Goal: Entertainment & Leisure: Browse casually

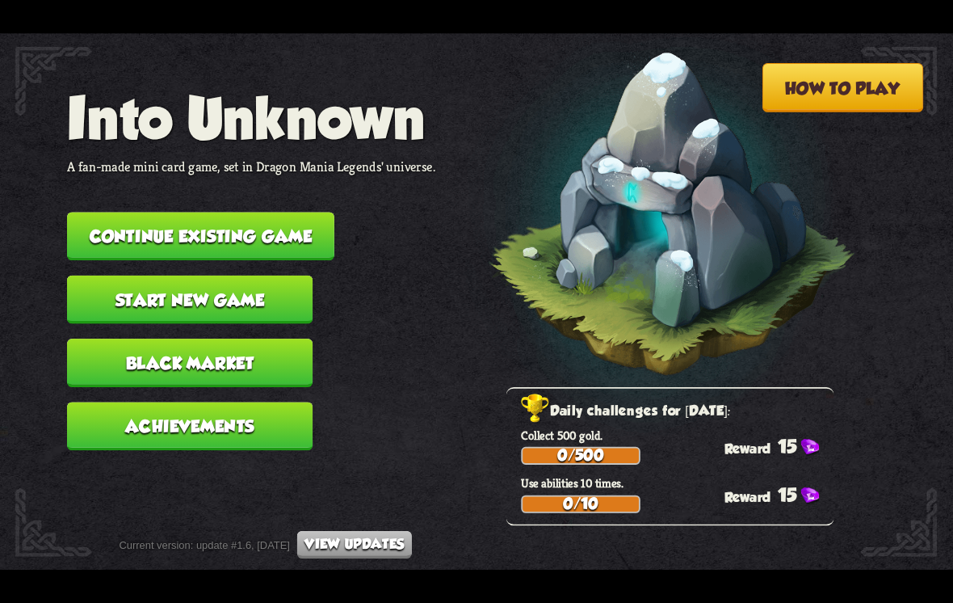
click at [268, 237] on button "Continue existing game" at bounding box center [200, 236] width 267 height 48
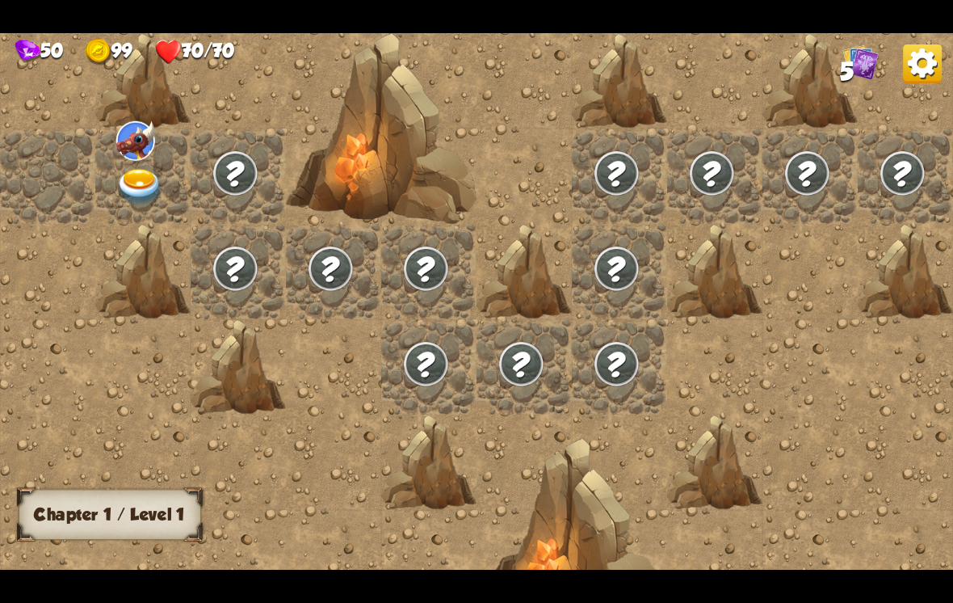
click at [116, 166] on div at bounding box center [142, 175] width 95 height 95
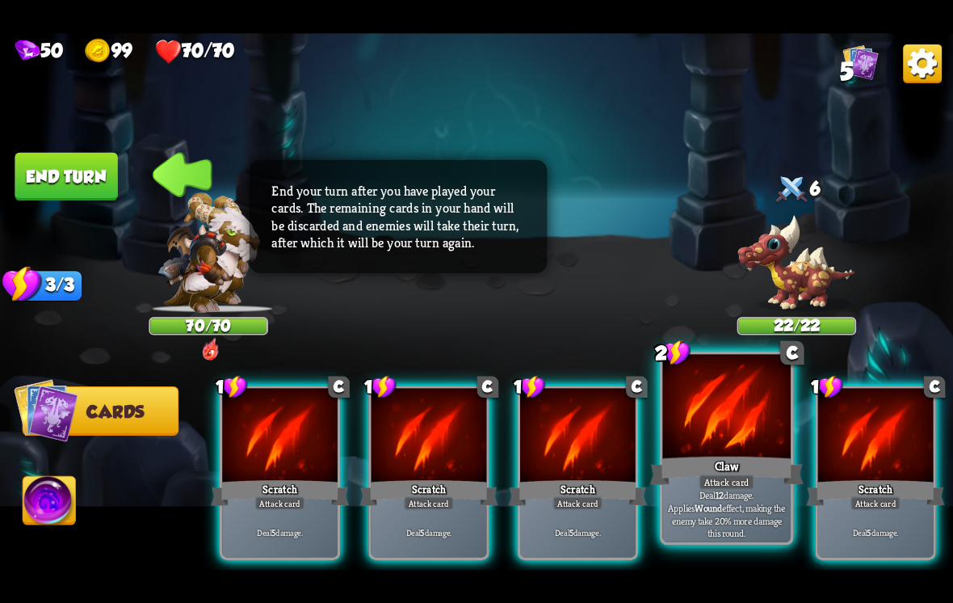
click at [743, 466] on div "Claw" at bounding box center [726, 470] width 153 height 34
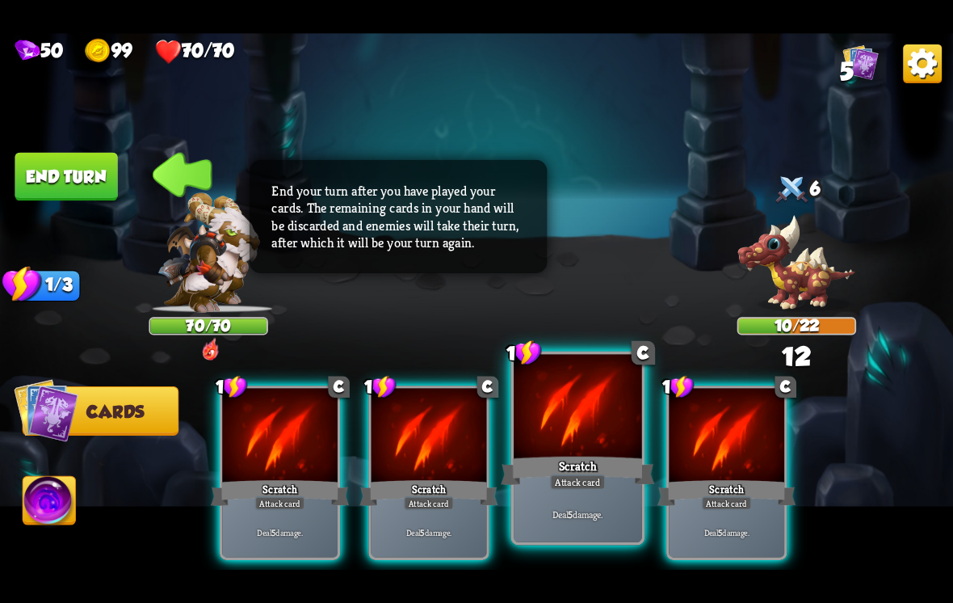
click at [555, 468] on div "Scratch" at bounding box center [577, 470] width 153 height 34
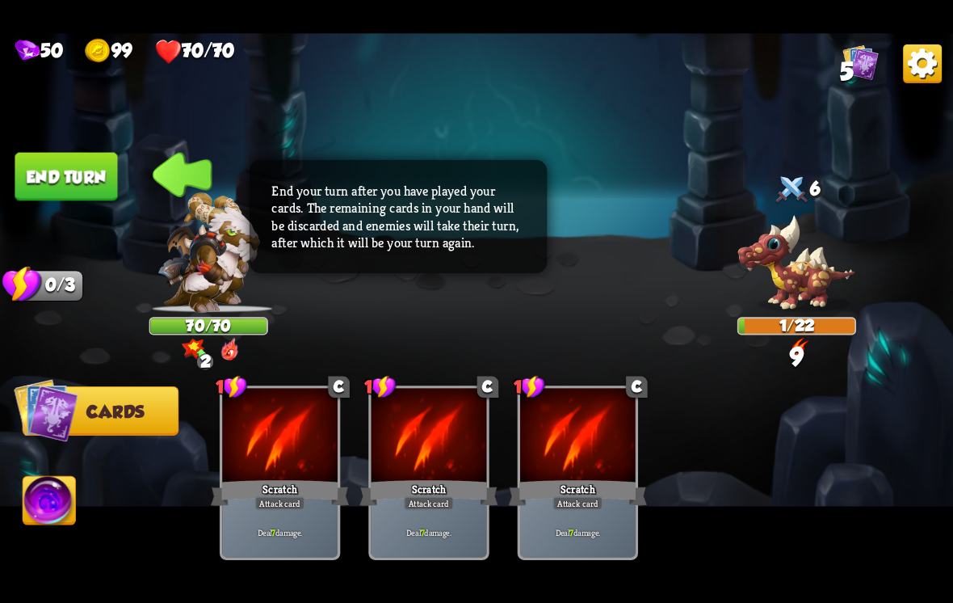
click at [42, 163] on button "End turn" at bounding box center [66, 177] width 103 height 48
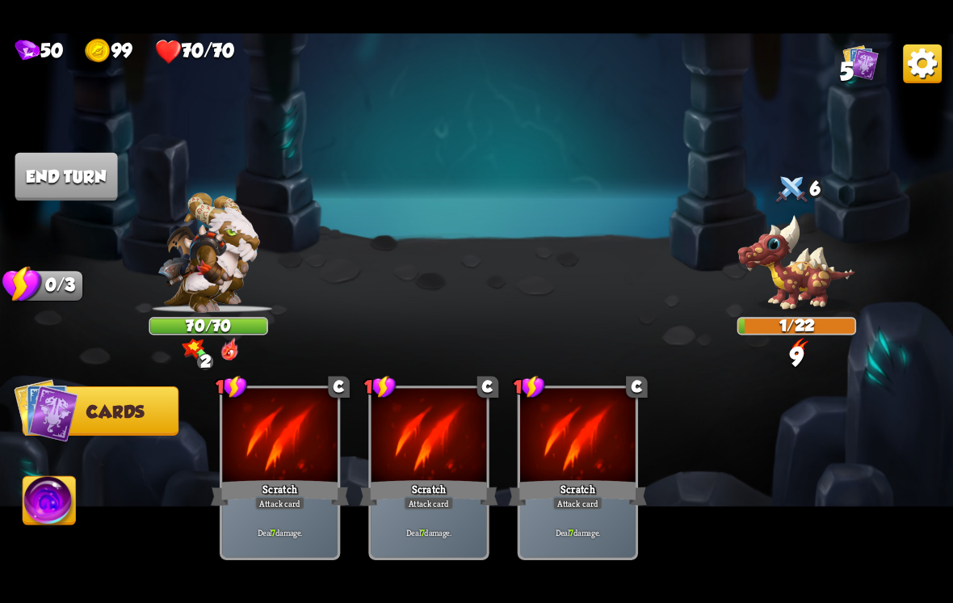
click at [48, 544] on img at bounding box center [476, 301] width 953 height 536
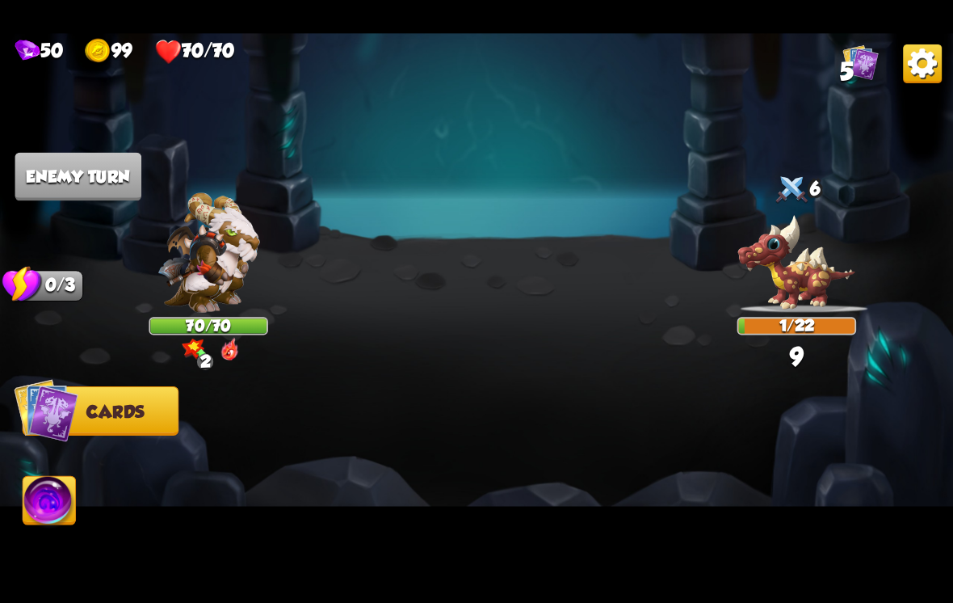
click at [35, 505] on img at bounding box center [49, 503] width 53 height 53
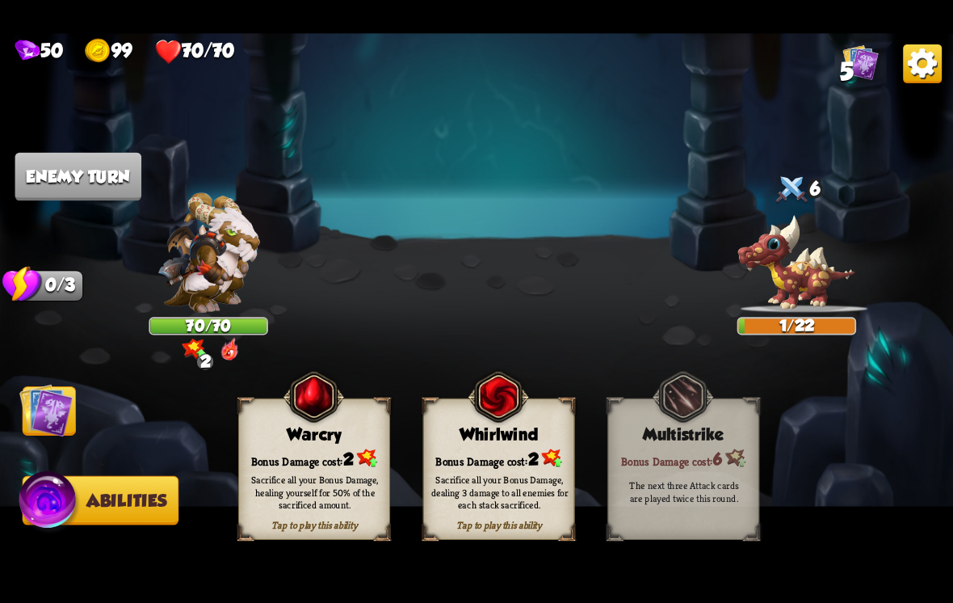
click at [40, 487] on img at bounding box center [50, 503] width 64 height 65
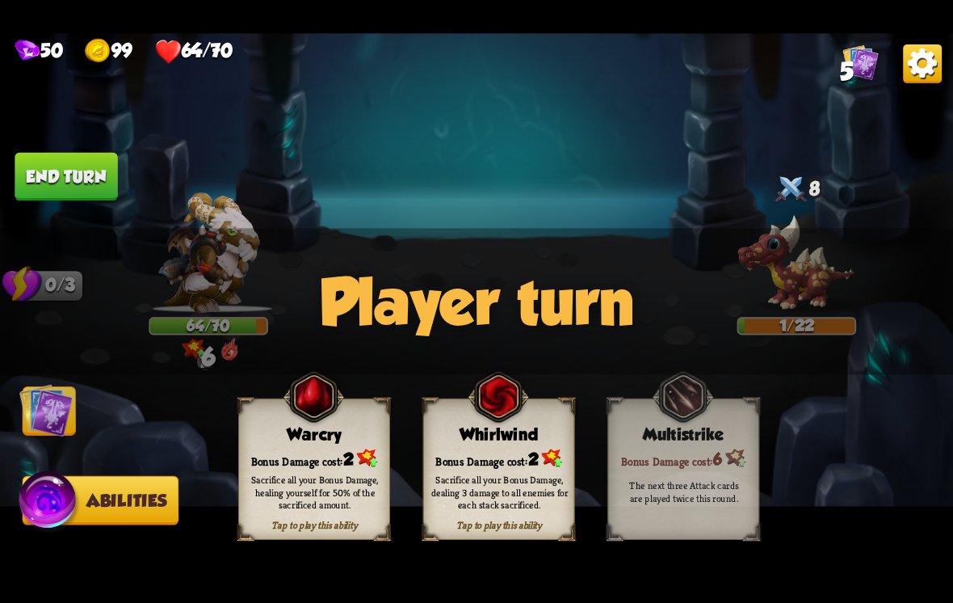
click at [531, 467] on div "Sacrifice all your Bonus Damage, dealing 3 damage to all enemies for each stack…" at bounding box center [500, 492] width 152 height 60
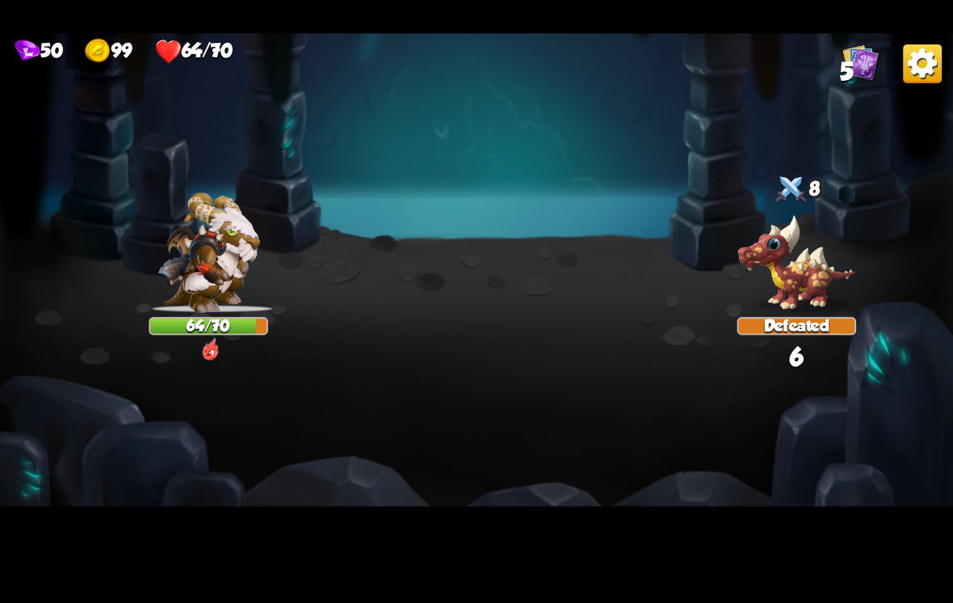
click at [335, 464] on img at bounding box center [476, 301] width 953 height 536
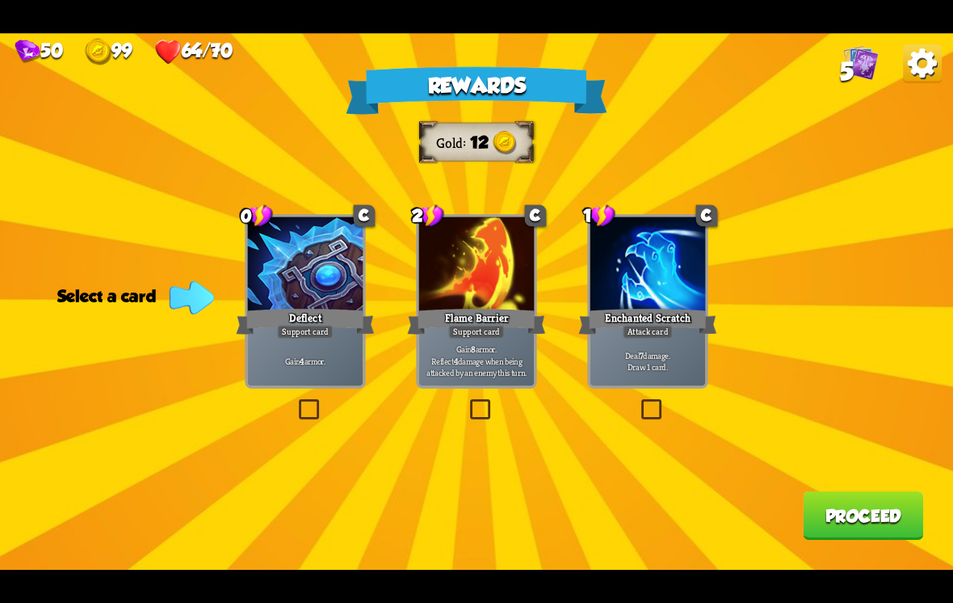
click at [320, 357] on p "Gain 4 armor." at bounding box center [305, 360] width 110 height 11
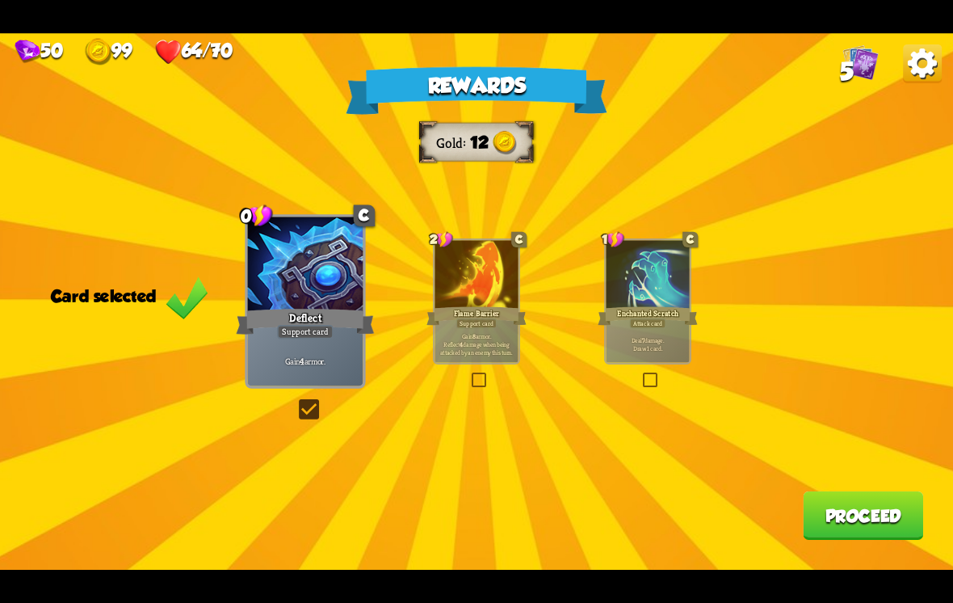
click at [837, 523] on button "Proceed" at bounding box center [863, 515] width 120 height 48
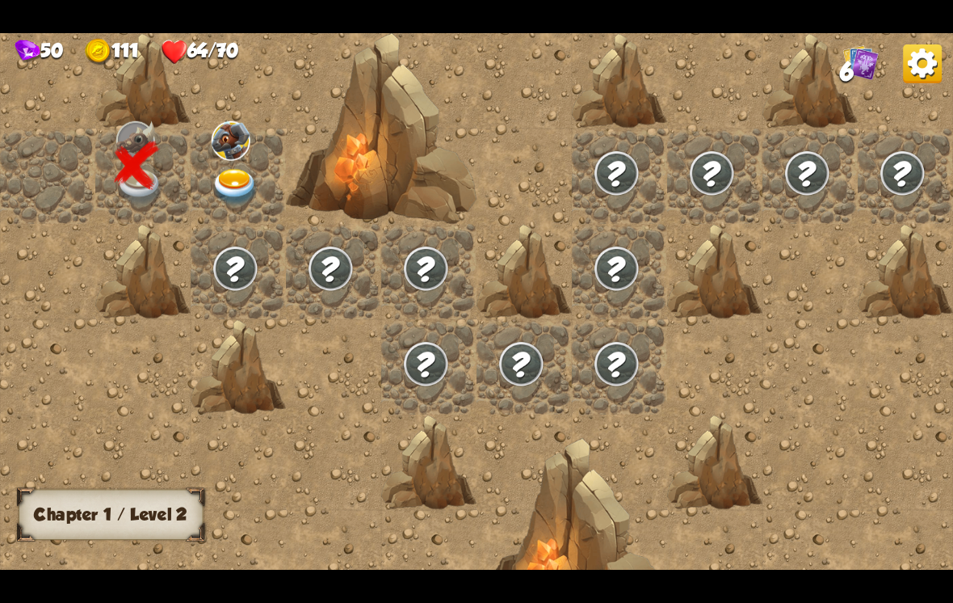
click at [240, 170] on img at bounding box center [236, 187] width 48 height 37
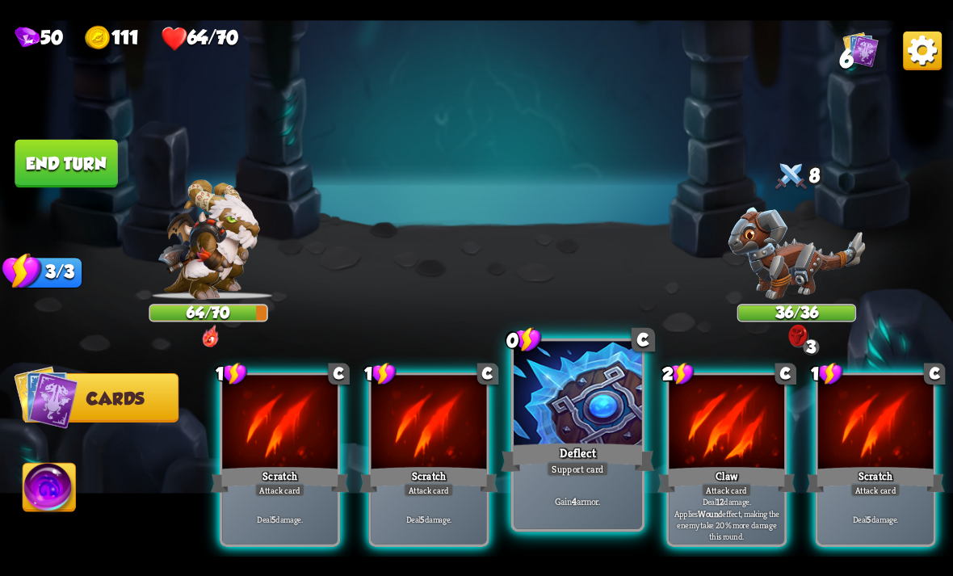
click at [578, 447] on div "Deflect" at bounding box center [577, 457] width 153 height 34
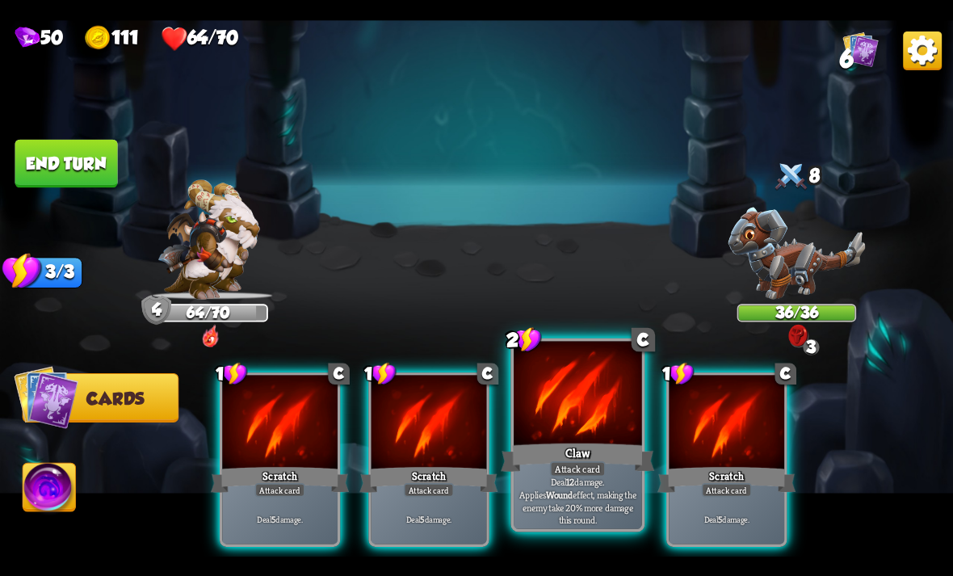
click at [566, 396] on div at bounding box center [578, 395] width 128 height 108
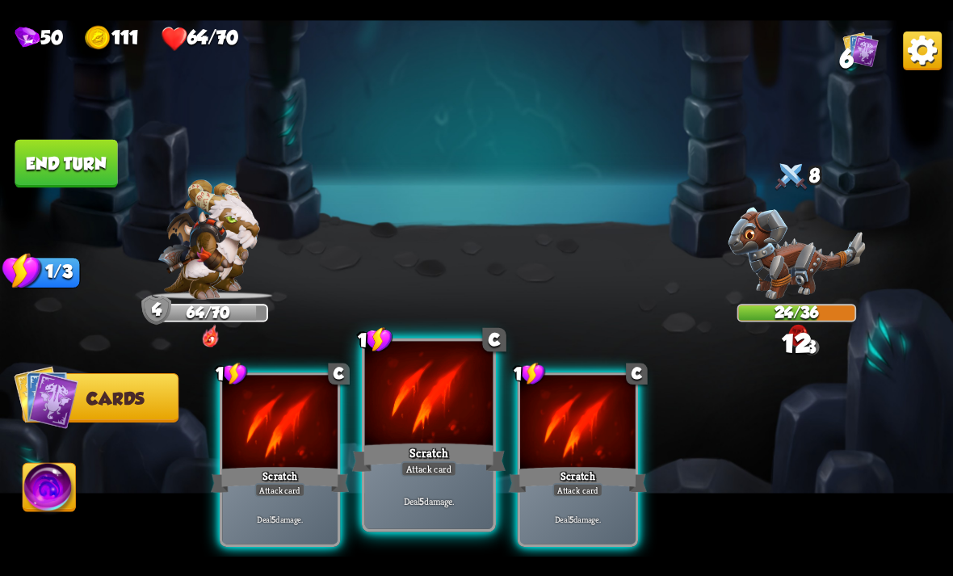
click at [429, 450] on div "Scratch" at bounding box center [428, 457] width 153 height 34
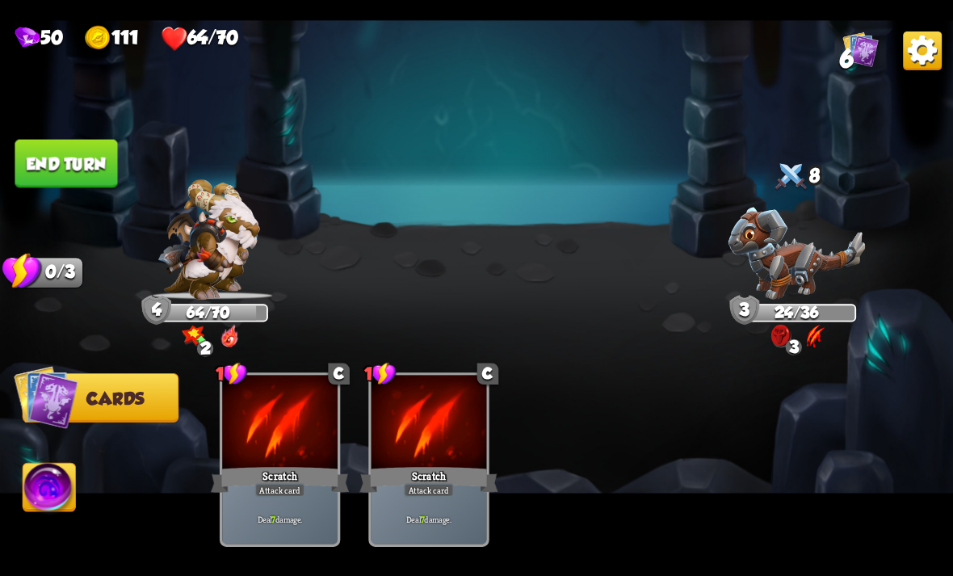
click at [50, 489] on img at bounding box center [49, 489] width 53 height 53
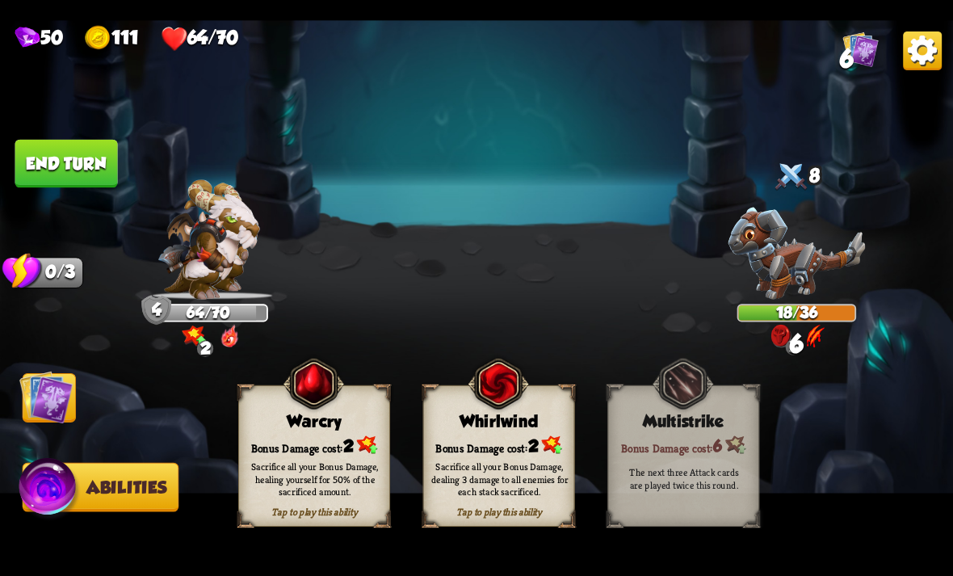
click at [500, 435] on div "Bonus Damage cost: 2" at bounding box center [499, 445] width 150 height 22
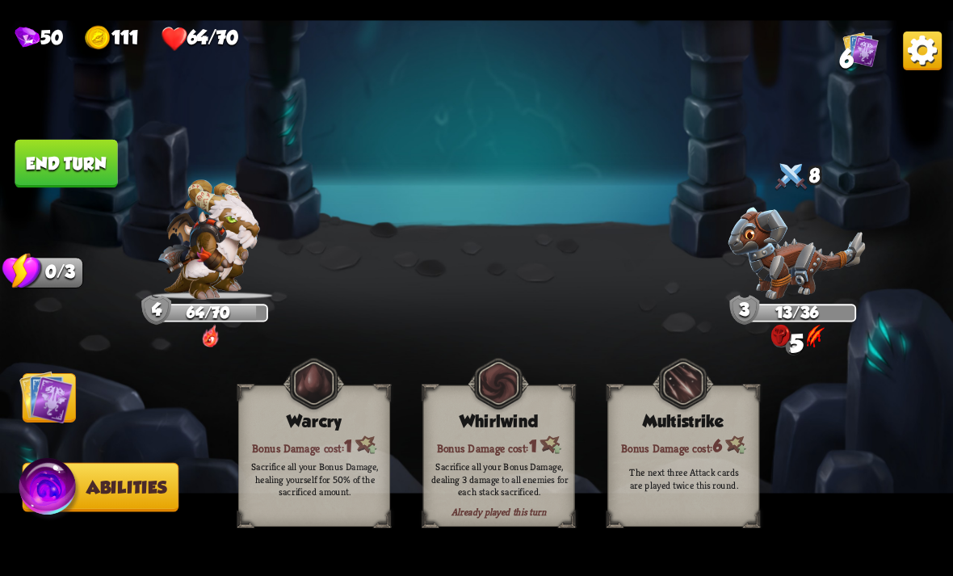
click at [36, 390] on img at bounding box center [45, 396] width 53 height 53
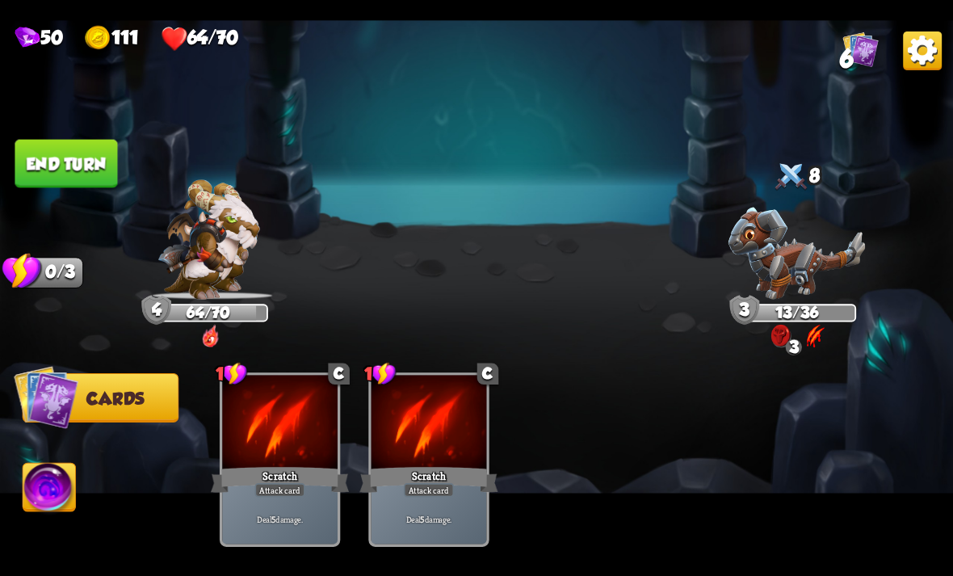
click at [45, 162] on button "End turn" at bounding box center [66, 163] width 103 height 48
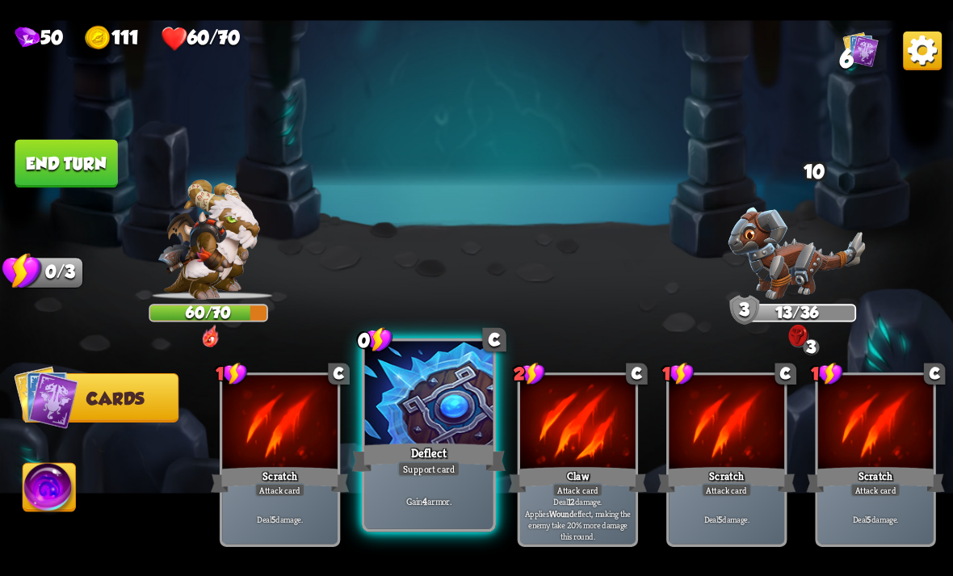
click at [443, 461] on div "Support card" at bounding box center [428, 467] width 62 height 15
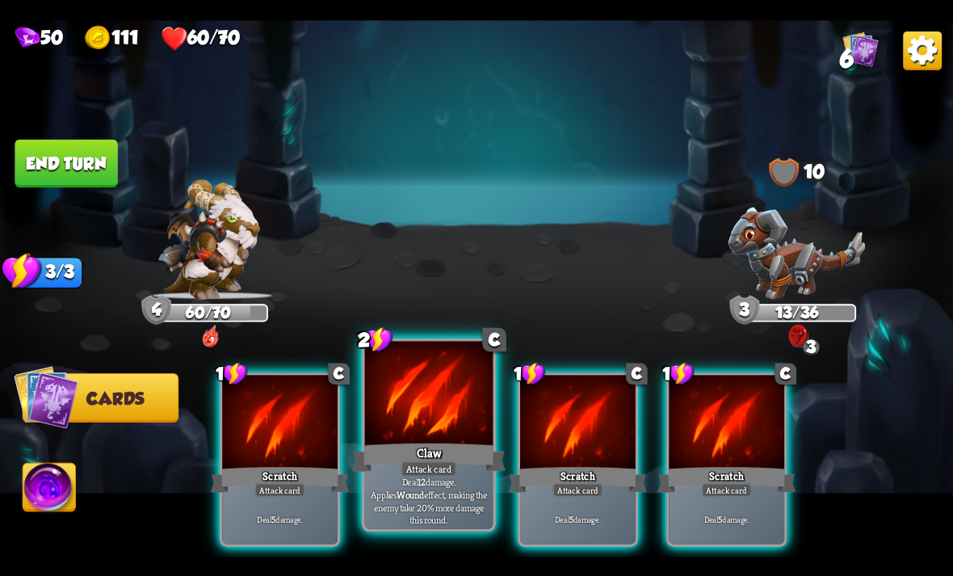
click at [439, 473] on div "Attack card" at bounding box center [429, 467] width 56 height 15
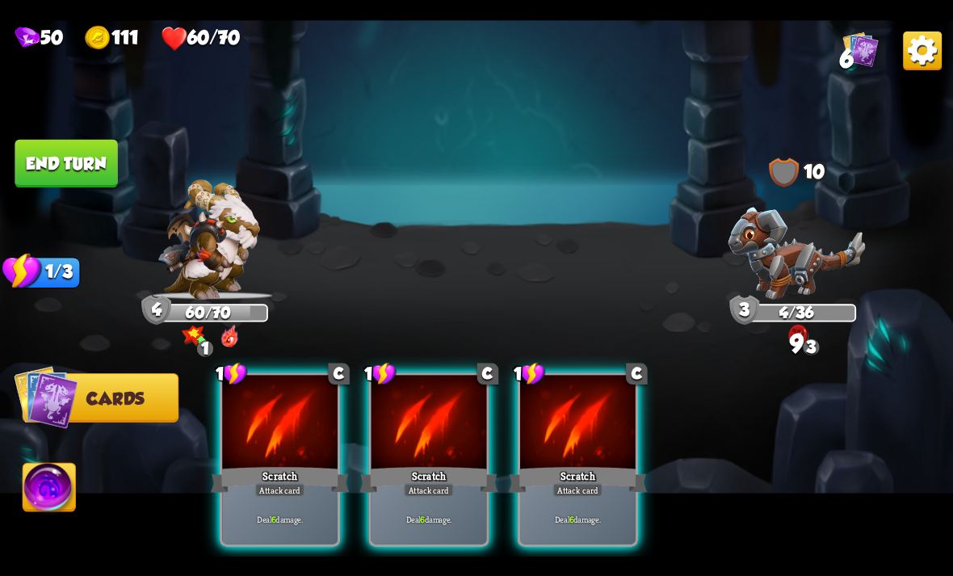
click at [32, 491] on img at bounding box center [49, 489] width 53 height 53
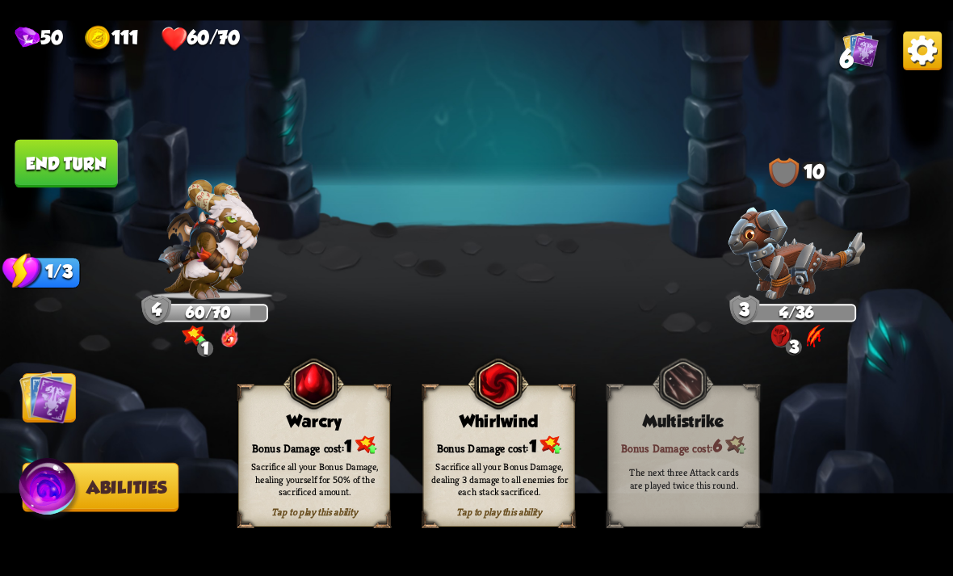
click at [275, 456] on div "Sacrifice all your Bonus Damage, healing yourself for 50% of the sacrificed amo…" at bounding box center [315, 479] width 152 height 60
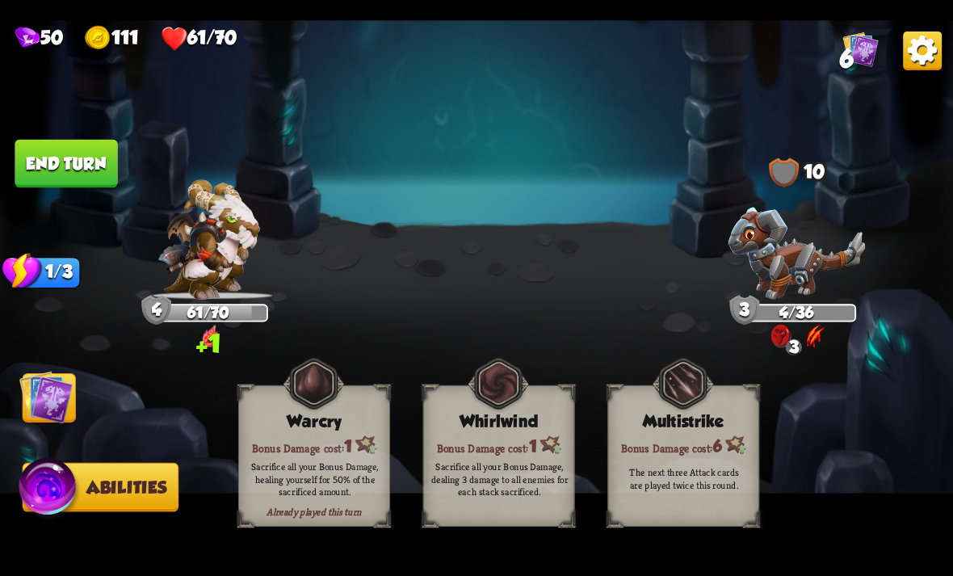
click at [43, 395] on img at bounding box center [45, 396] width 53 height 53
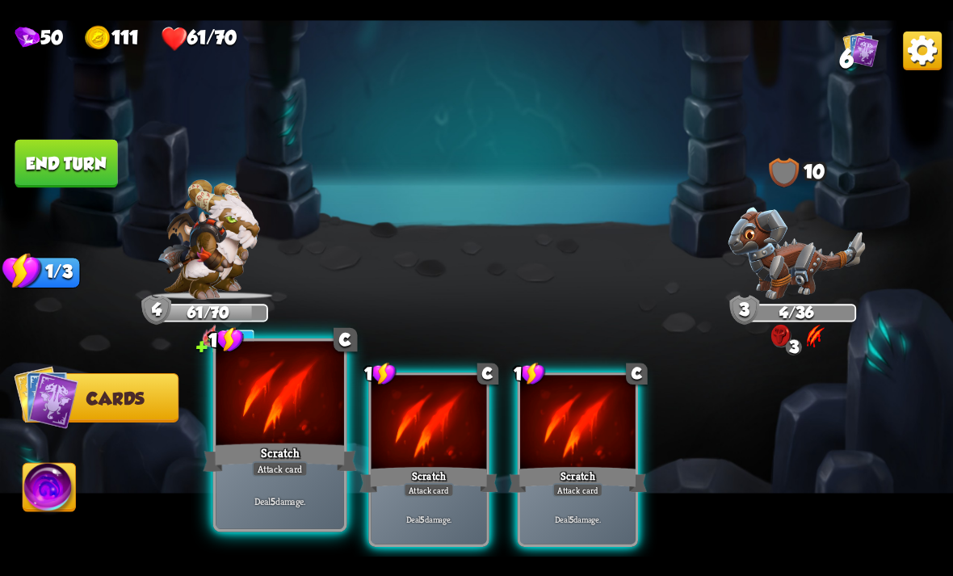
click at [276, 455] on div "Scratch" at bounding box center [279, 457] width 153 height 34
